Goal: Check status: Check status

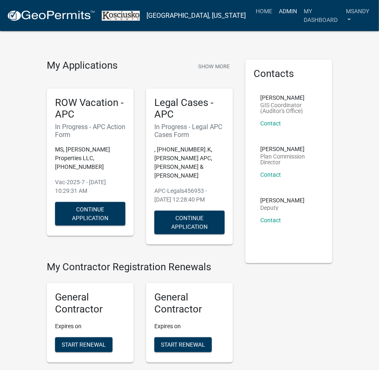
click at [279, 14] on link "Admin" at bounding box center [288, 11] width 25 height 16
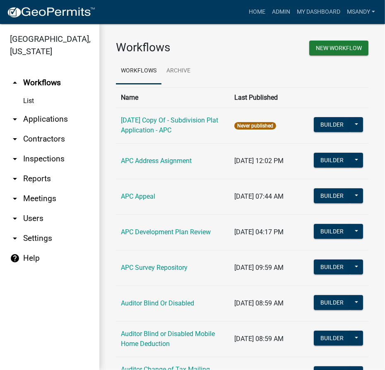
click at [38, 118] on link "arrow_drop_down Applications" at bounding box center [49, 119] width 99 height 20
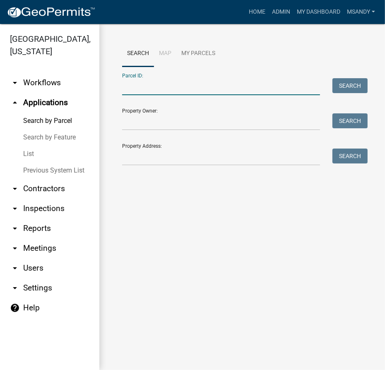
click at [140, 86] on input "Parcel ID:" at bounding box center [221, 86] width 198 height 17
paste input "[PHONE_NUMBER]"
type input "[PHONE_NUMBER]"
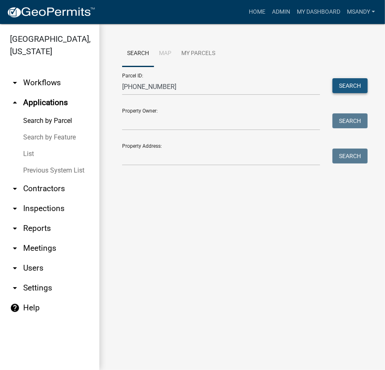
click at [349, 84] on button "Search" at bounding box center [349, 85] width 35 height 15
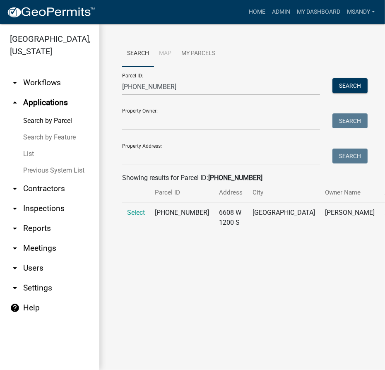
click at [135, 217] on td "Select" at bounding box center [136, 218] width 28 height 30
click at [136, 216] on span "Select" at bounding box center [136, 213] width 18 height 8
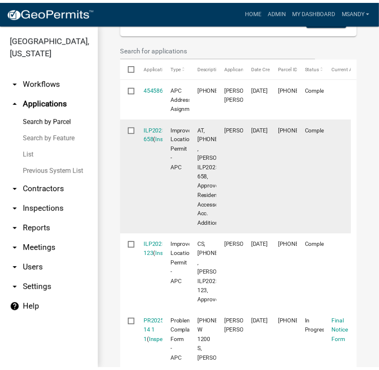
scroll to position [263, 0]
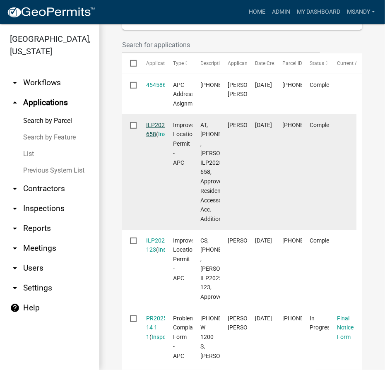
click at [157, 138] on link "ILP2025-658" at bounding box center [158, 130] width 24 height 16
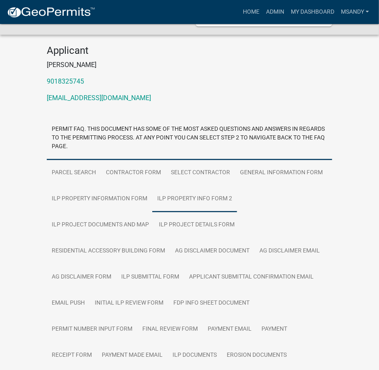
scroll to position [113, 0]
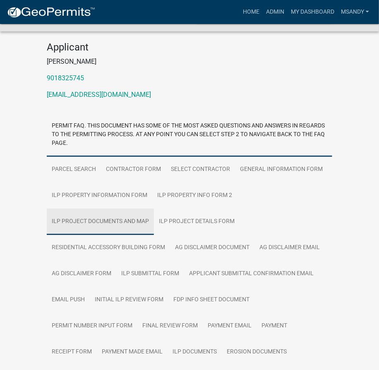
click at [107, 220] on link "ILP Project Documents and Map" at bounding box center [100, 222] width 107 height 26
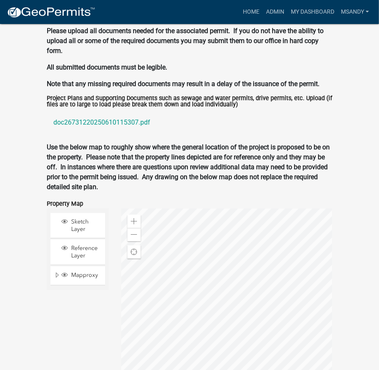
scroll to position [1129, 0]
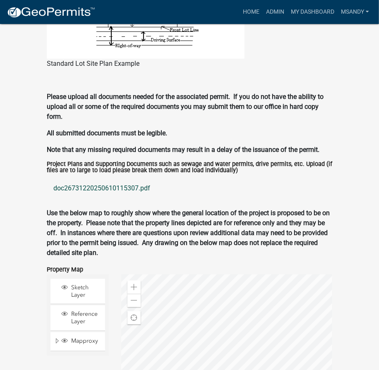
click at [115, 189] on link "doc26731220250610115307.pdf" at bounding box center [190, 188] width 286 height 20
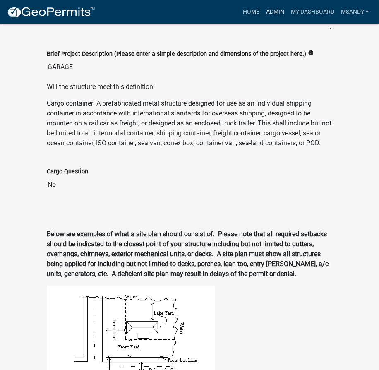
scroll to position [602, 0]
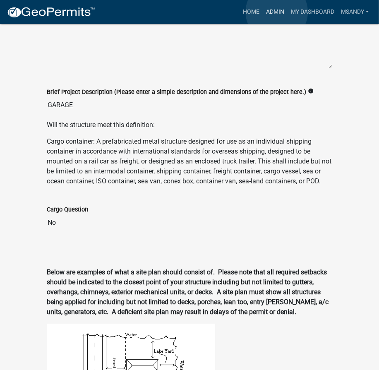
click at [277, 12] on link "Admin" at bounding box center [275, 12] width 25 height 16
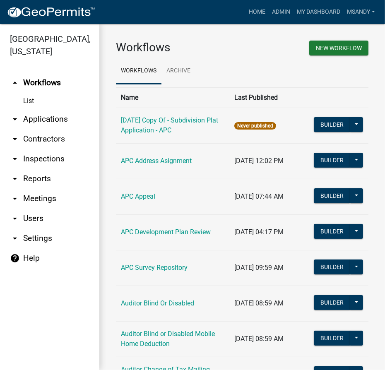
click at [43, 120] on link "arrow_drop_down Applications" at bounding box center [49, 119] width 99 height 20
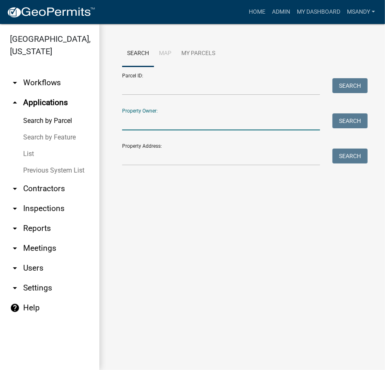
click at [143, 124] on input "Property Owner:" at bounding box center [221, 121] width 198 height 17
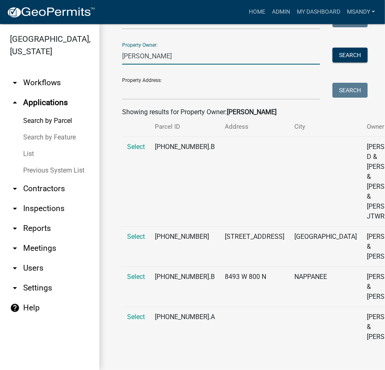
scroll to position [85, 0]
type input "[PERSON_NAME]"
click at [136, 234] on span "Select" at bounding box center [136, 237] width 18 height 8
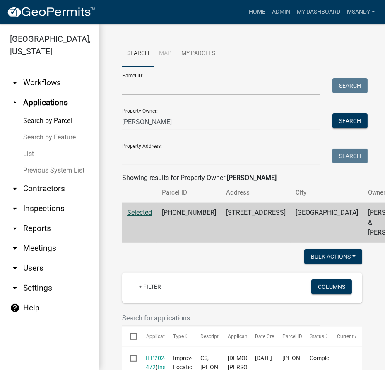
click at [153, 121] on input "[PERSON_NAME]" at bounding box center [221, 121] width 198 height 17
click at [351, 117] on button "Search" at bounding box center [349, 120] width 35 height 15
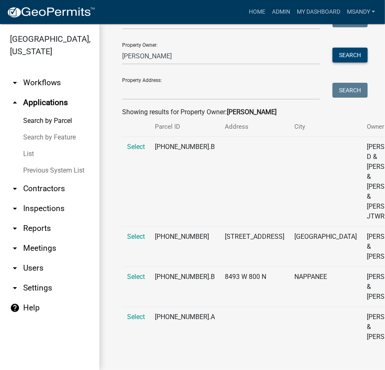
scroll to position [85, 0]
click at [131, 317] on span "Select" at bounding box center [136, 317] width 18 height 8
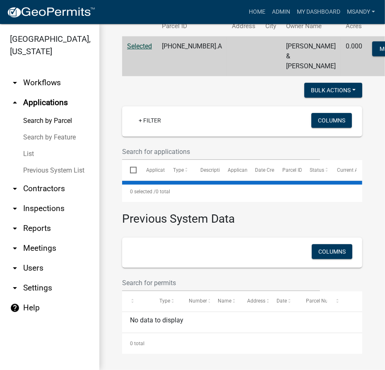
scroll to position [185, 0]
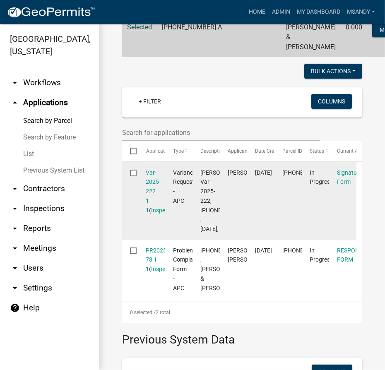
click at [152, 197] on div "Var-2025-222 1 1 ( Inspections )" at bounding box center [152, 191] width 12 height 47
click at [151, 201] on link "Var-2025-222 1 1" at bounding box center [153, 191] width 15 height 44
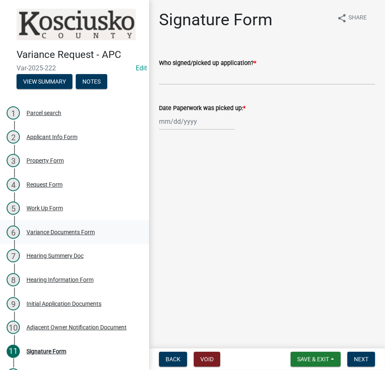
click at [66, 229] on div "Variance Documents Form" at bounding box center [60, 232] width 68 height 6
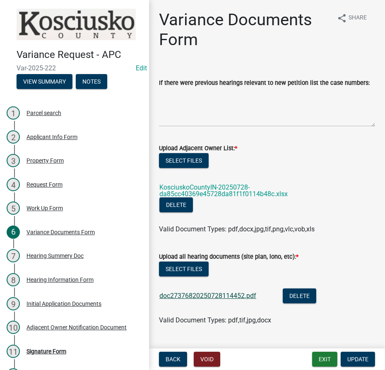
click at [207, 300] on link "doc27376820250728114452.pdf" at bounding box center [207, 296] width 97 height 8
click at [317, 362] on button "Exit" at bounding box center [324, 359] width 25 height 15
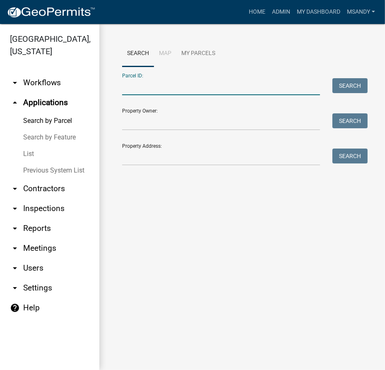
click at [185, 83] on input "Parcel ID:" at bounding box center [221, 86] width 198 height 17
drag, startPoint x: 134, startPoint y: 86, endPoint x: 135, endPoint y: 78, distance: 7.5
click at [134, 86] on input "Parcel ID:" at bounding box center [221, 86] width 198 height 17
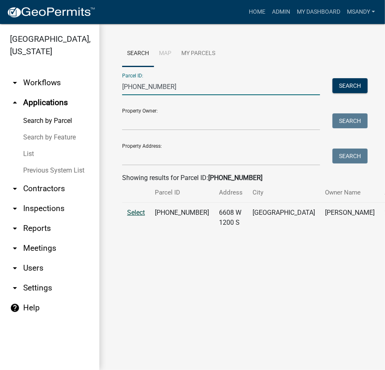
type input "[PHONE_NUMBER]"
click at [140, 216] on span "Select" at bounding box center [136, 213] width 18 height 8
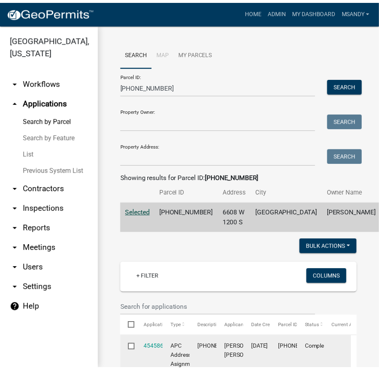
scroll to position [188, 0]
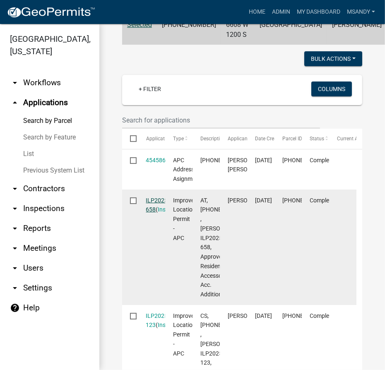
click at [156, 213] on link "ILP2025-658" at bounding box center [158, 205] width 24 height 16
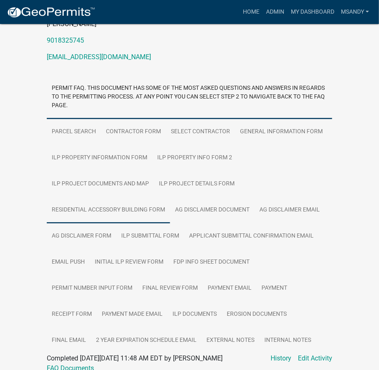
scroll to position [188, 0]
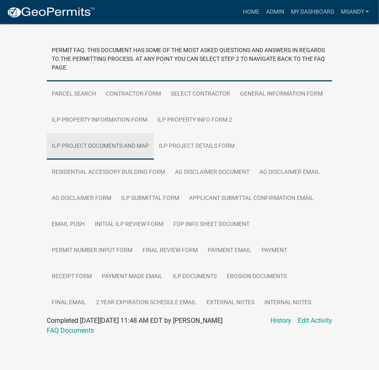
click at [103, 144] on link "ILP Project Documents and Map" at bounding box center [100, 146] width 107 height 26
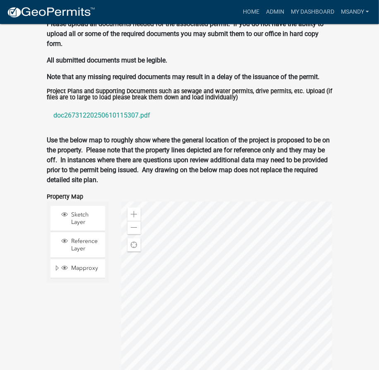
scroll to position [1204, 0]
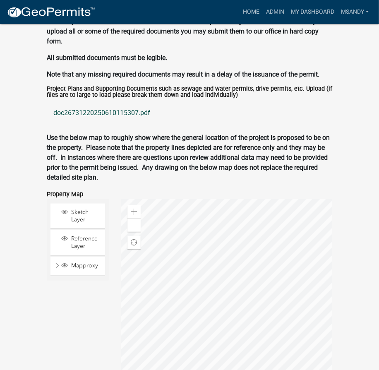
click at [96, 113] on link "doc26731220250610115307.pdf" at bounding box center [190, 113] width 286 height 20
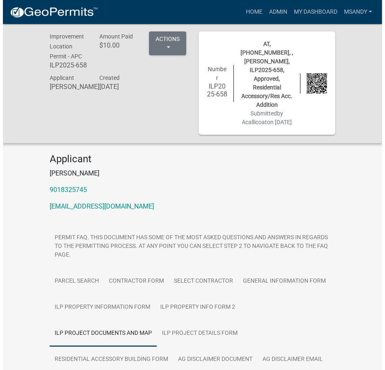
scroll to position [0, 0]
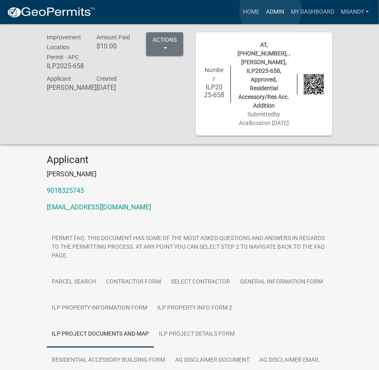
click at [271, 10] on link "Admin" at bounding box center [275, 12] width 25 height 16
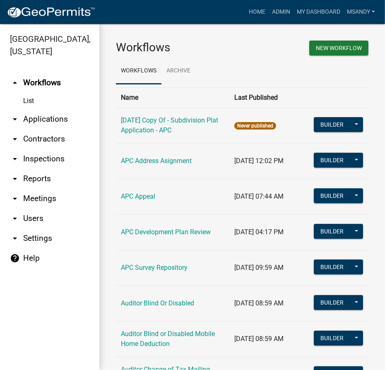
click at [55, 119] on link "arrow_drop_down Applications" at bounding box center [49, 119] width 99 height 20
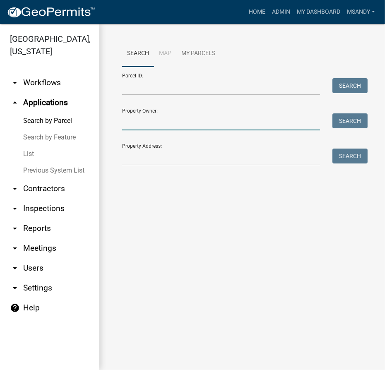
click at [152, 125] on input "Property Owner:" at bounding box center [221, 121] width 198 height 17
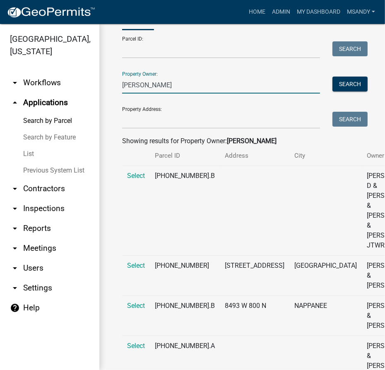
scroll to position [85, 0]
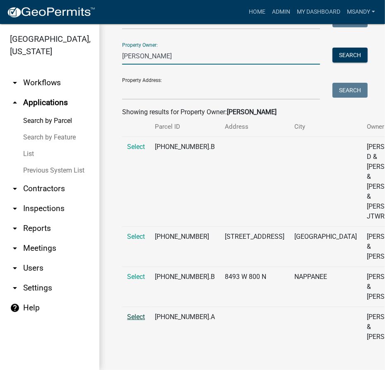
type input "[PERSON_NAME]"
click at [138, 314] on td "Select" at bounding box center [136, 327] width 28 height 40
click at [138, 315] on span "Select" at bounding box center [136, 317] width 18 height 8
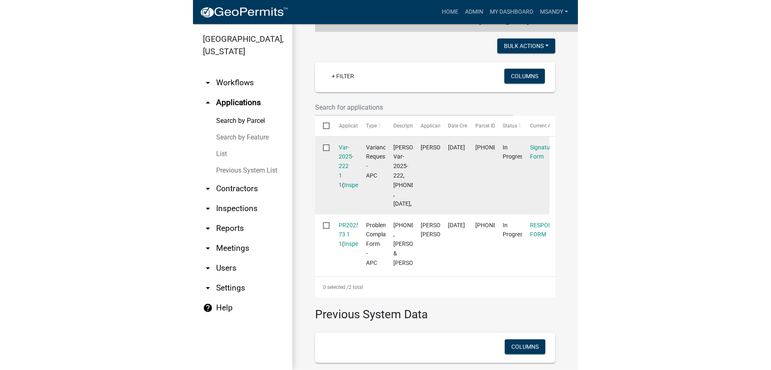
scroll to position [278, 0]
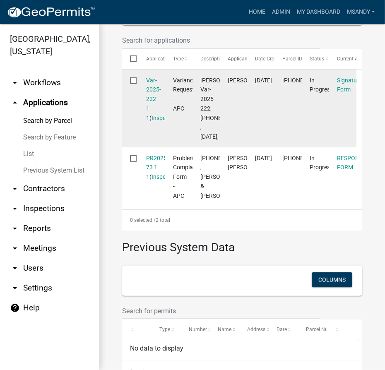
click at [154, 113] on div "Var-2025-222 1 1 ( Inspections )" at bounding box center [152, 99] width 12 height 47
click at [154, 109] on link "Var-2025-222 1 1" at bounding box center [153, 99] width 15 height 44
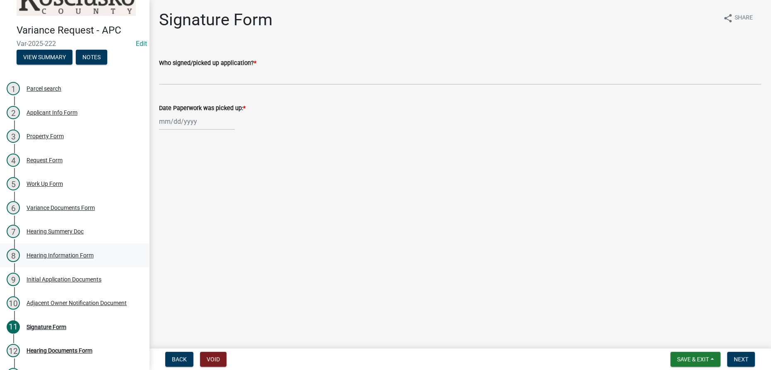
scroll to position [66, 0]
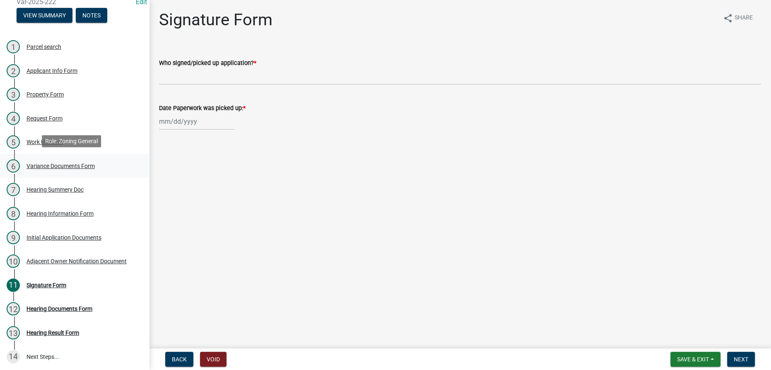
click at [70, 163] on div "Variance Documents Form" at bounding box center [60, 166] width 68 height 6
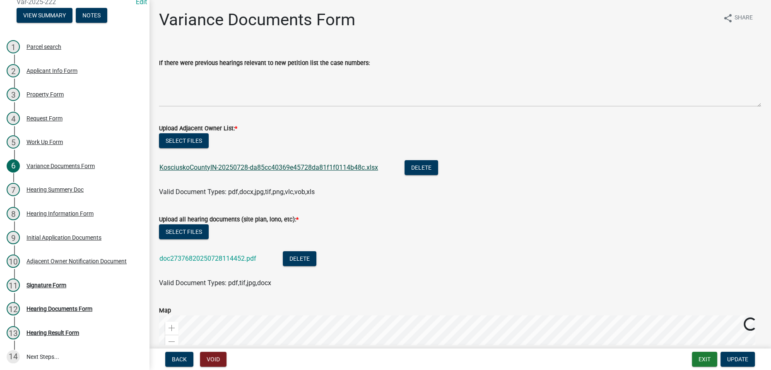
click at [252, 168] on link "KosciuskoCountyIN-20250728-da85cc40369e45728da81f1f0114b48c.xlsx" at bounding box center [268, 167] width 219 height 8
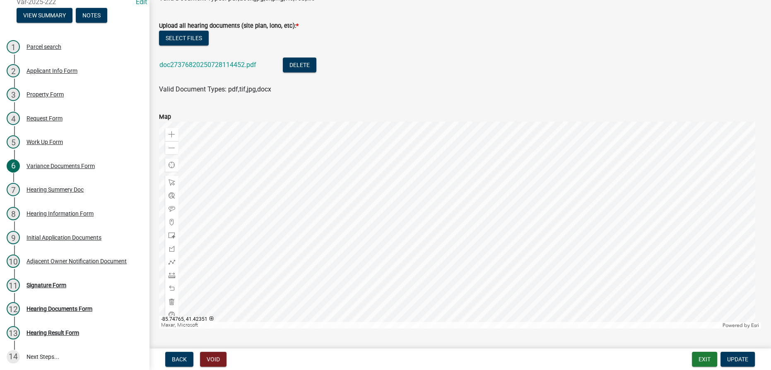
scroll to position [103, 0]
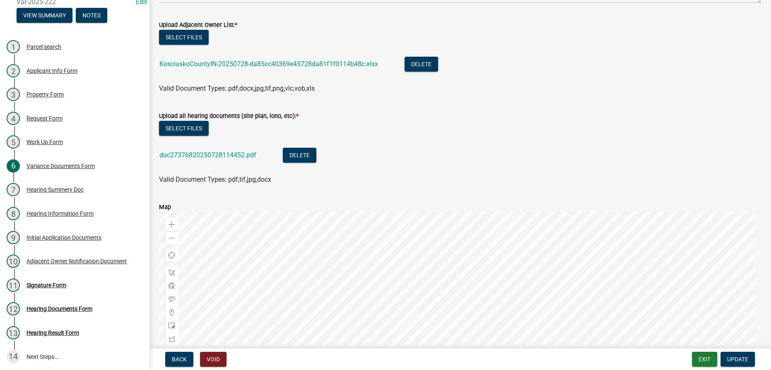
click at [196, 159] on div "doc27376820250728114452.pdf" at bounding box center [214, 156] width 110 height 17
click at [201, 156] on link "doc27376820250728114452.pdf" at bounding box center [207, 155] width 97 height 8
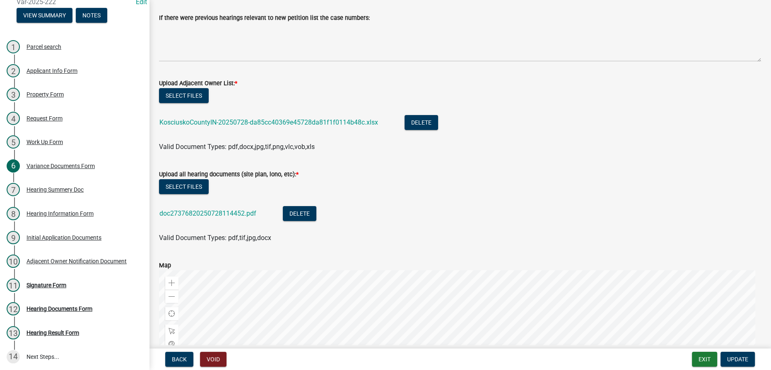
scroll to position [0, 0]
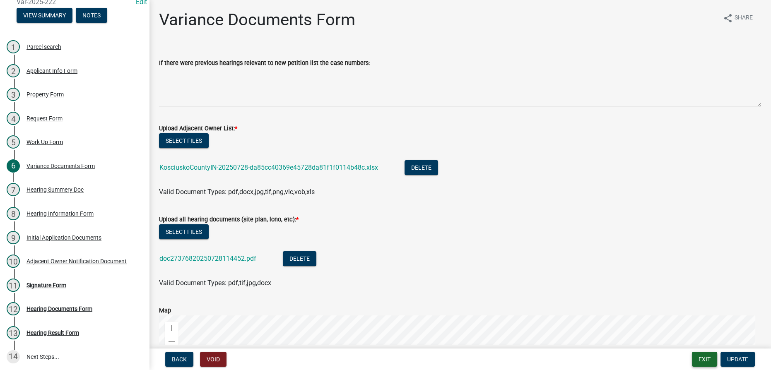
click at [385, 356] on button "Exit" at bounding box center [704, 359] width 25 height 15
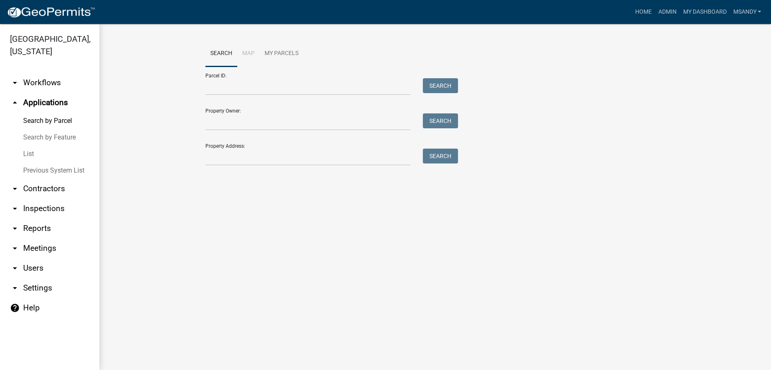
click at [297, 38] on div "Search Map My Parcels Parcel ID: Search Property Owner: Search Property Address…" at bounding box center [434, 107] width 671 height 166
